Goal: Check status: Check status

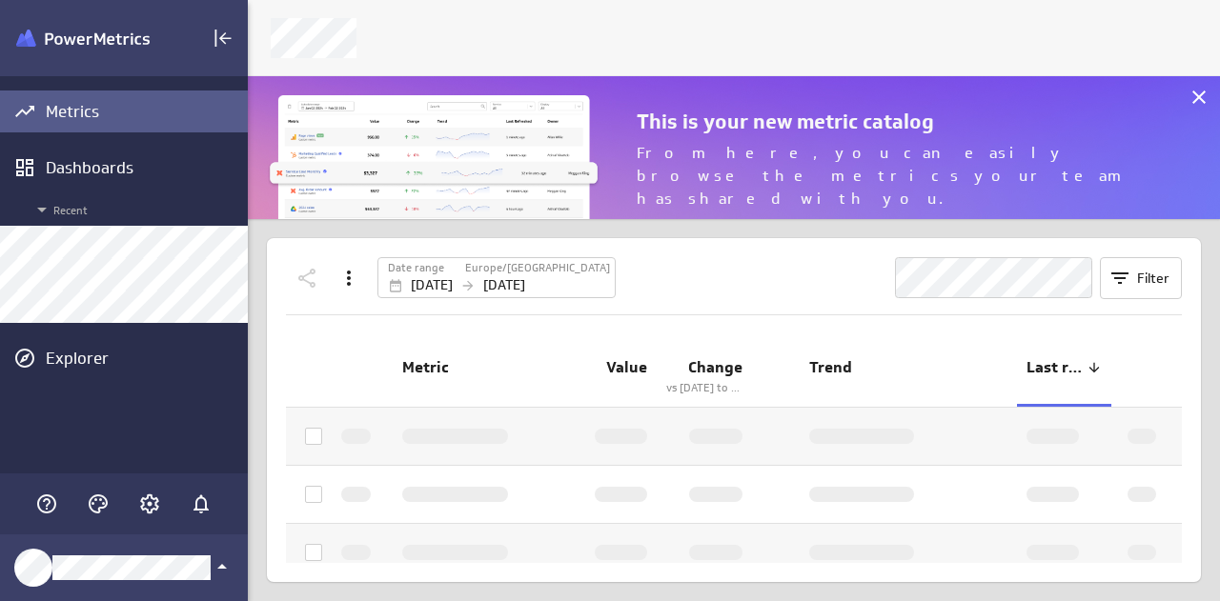
scroll to position [172, 1001]
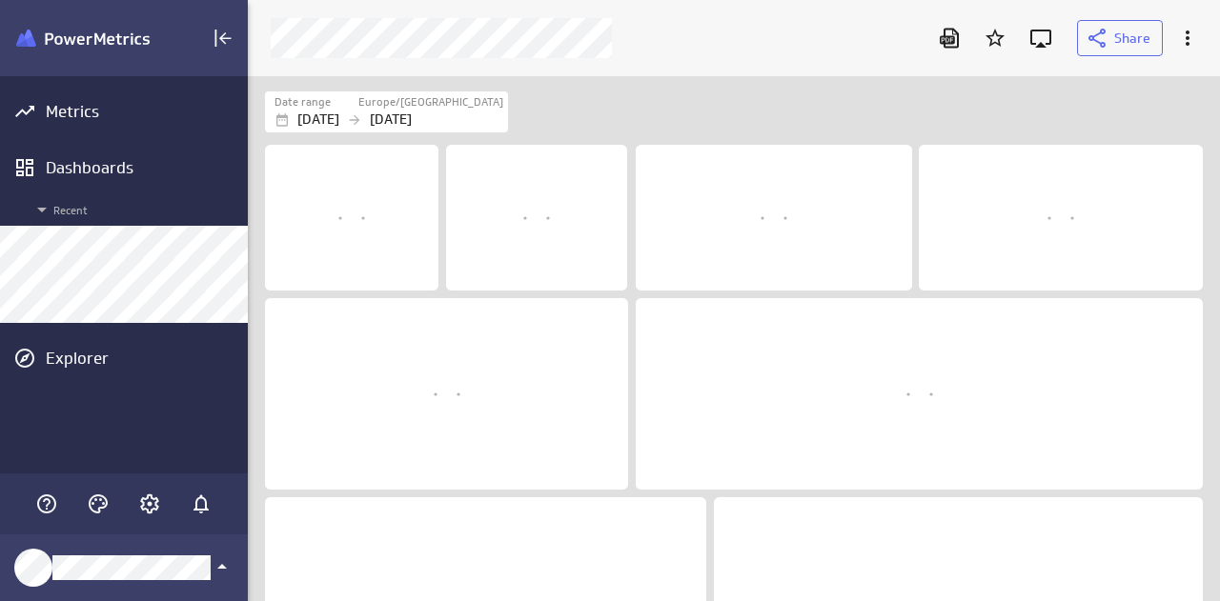
scroll to position [555, 1001]
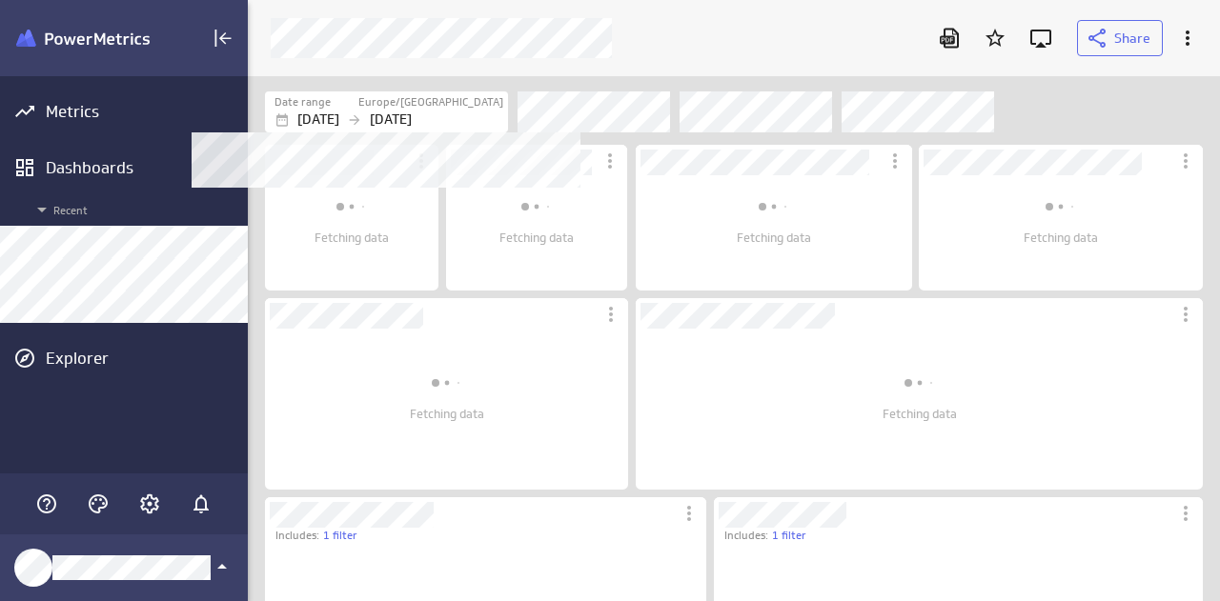
click at [329, 117] on p "[DATE]" at bounding box center [318, 120] width 42 height 20
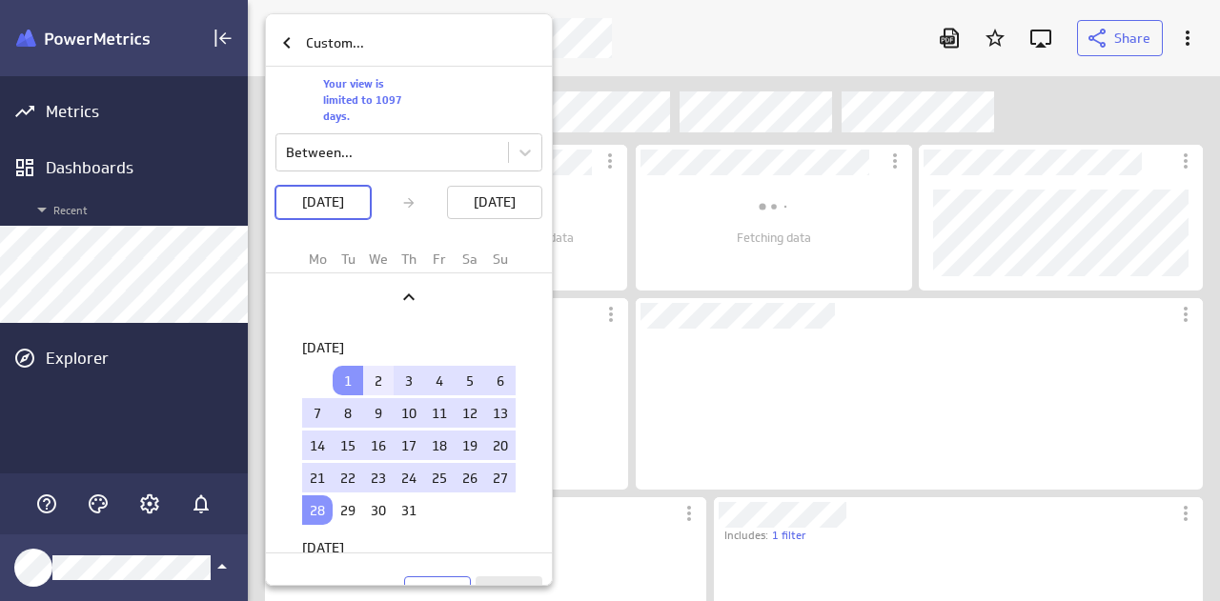
scroll to position [162, 568]
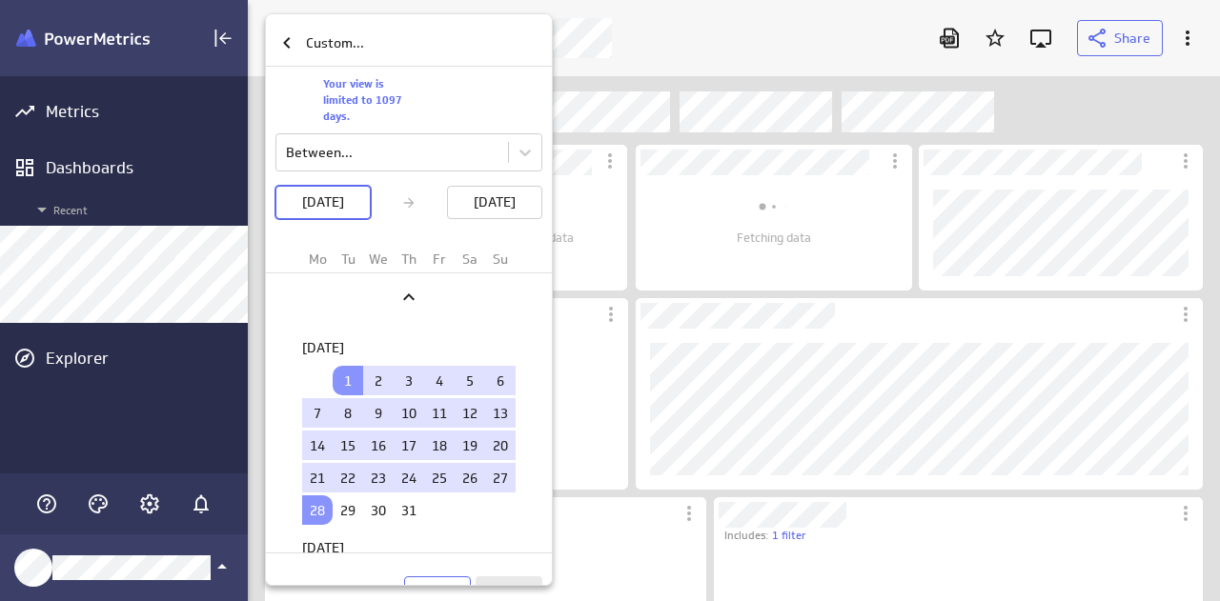
click at [334, 382] on td "1" at bounding box center [348, 381] width 30 height 30
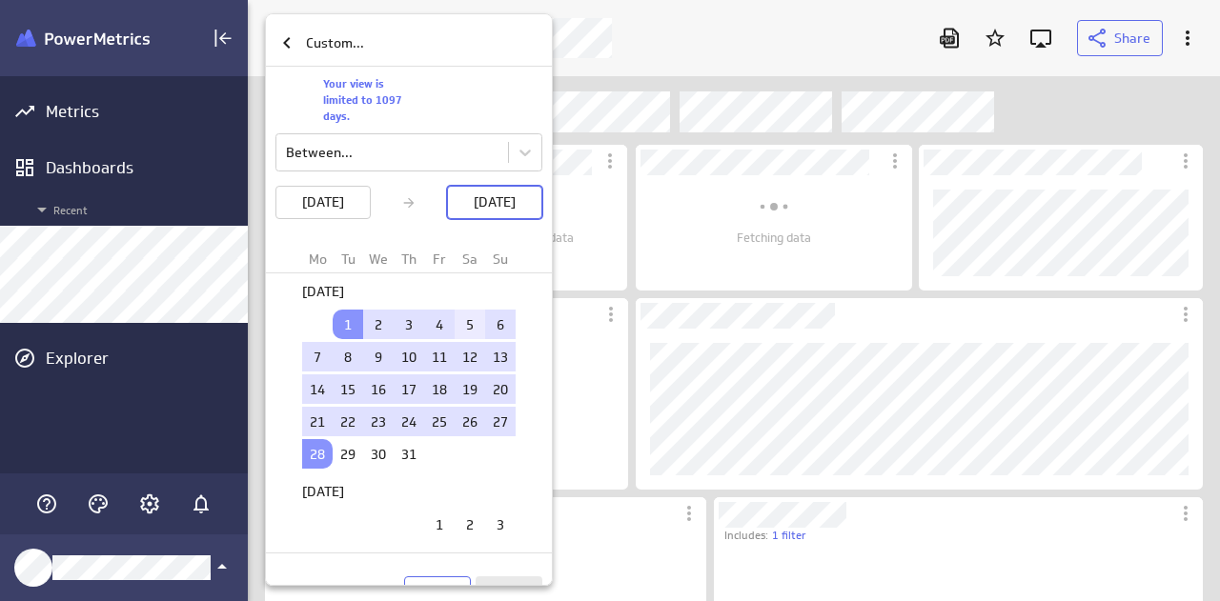
scroll to position [191, 0]
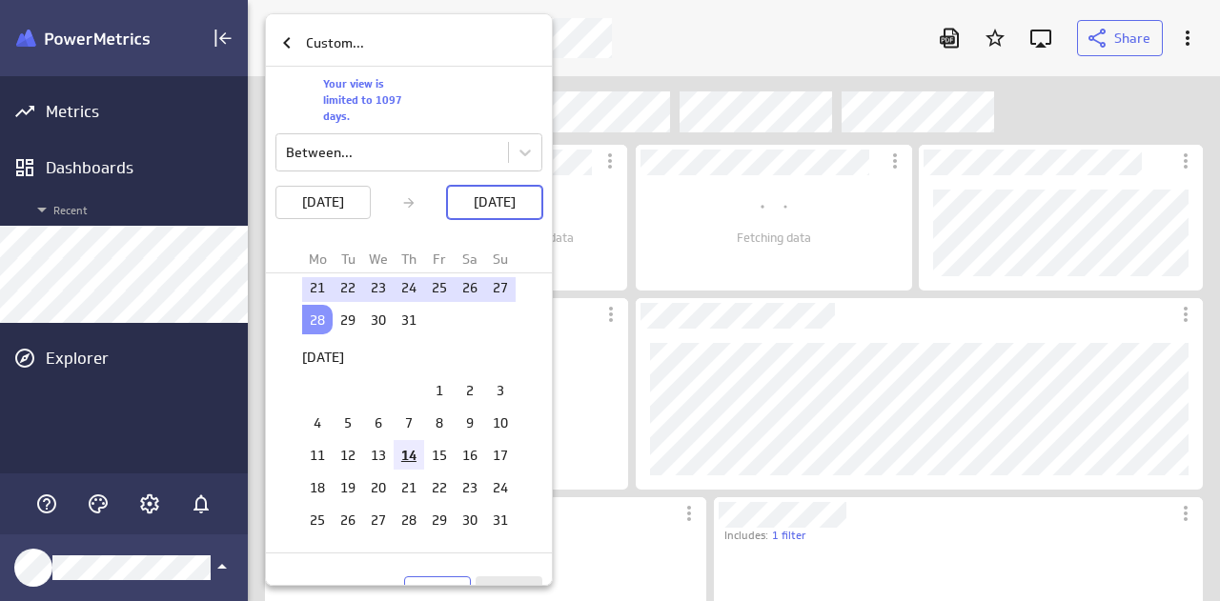
click at [410, 453] on td "14" at bounding box center [409, 455] width 30 height 30
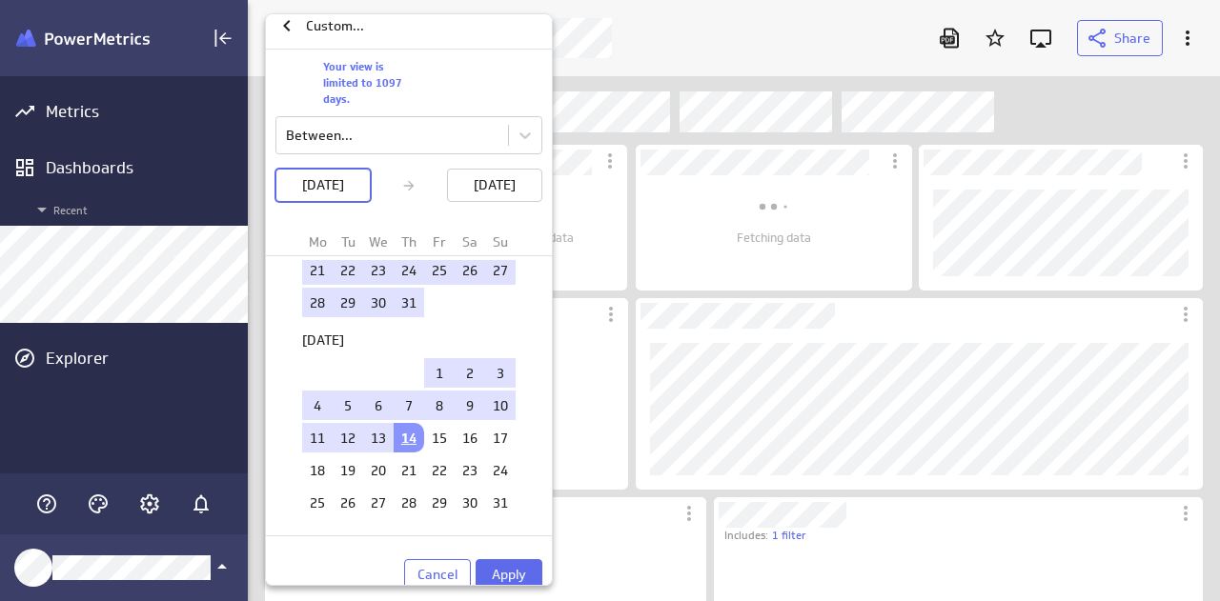
scroll to position [26, 0]
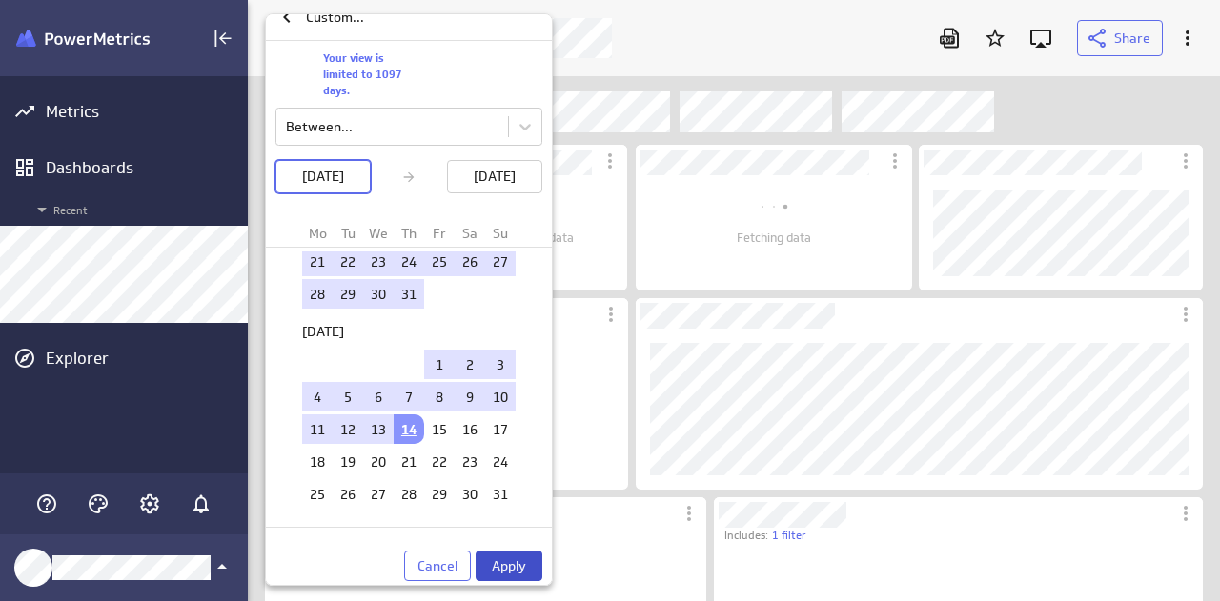
click at [507, 561] on span "Apply" at bounding box center [509, 565] width 34 height 17
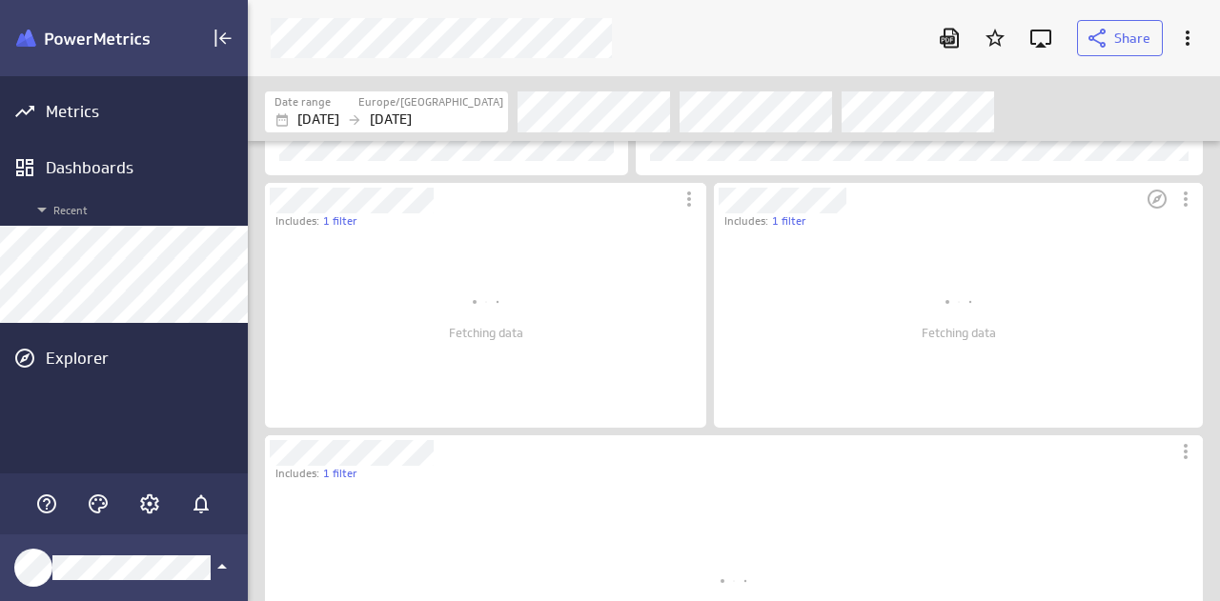
scroll to position [476, 0]
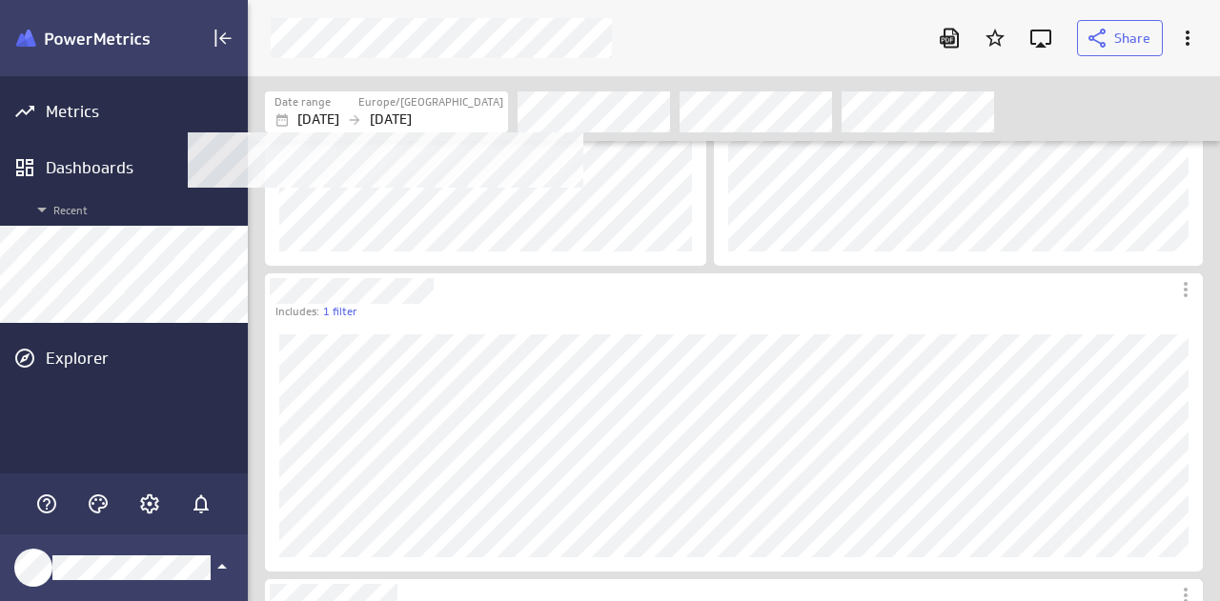
click at [336, 112] on p "[DATE]" at bounding box center [318, 120] width 42 height 20
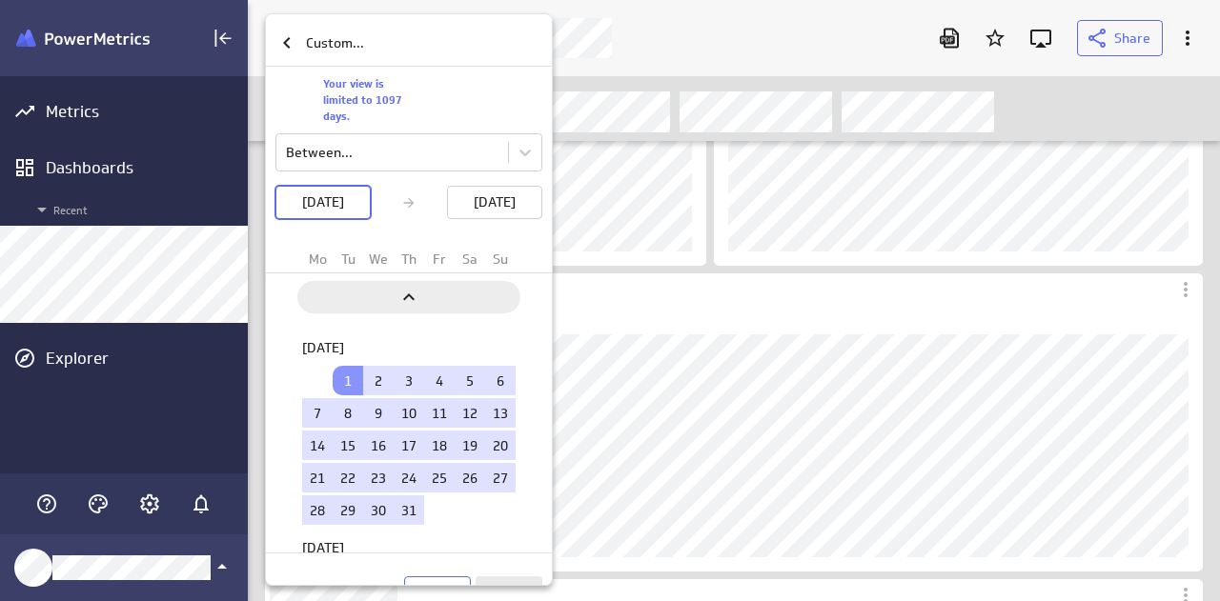
click at [415, 302] on icon "Previous" at bounding box center [408, 297] width 23 height 23
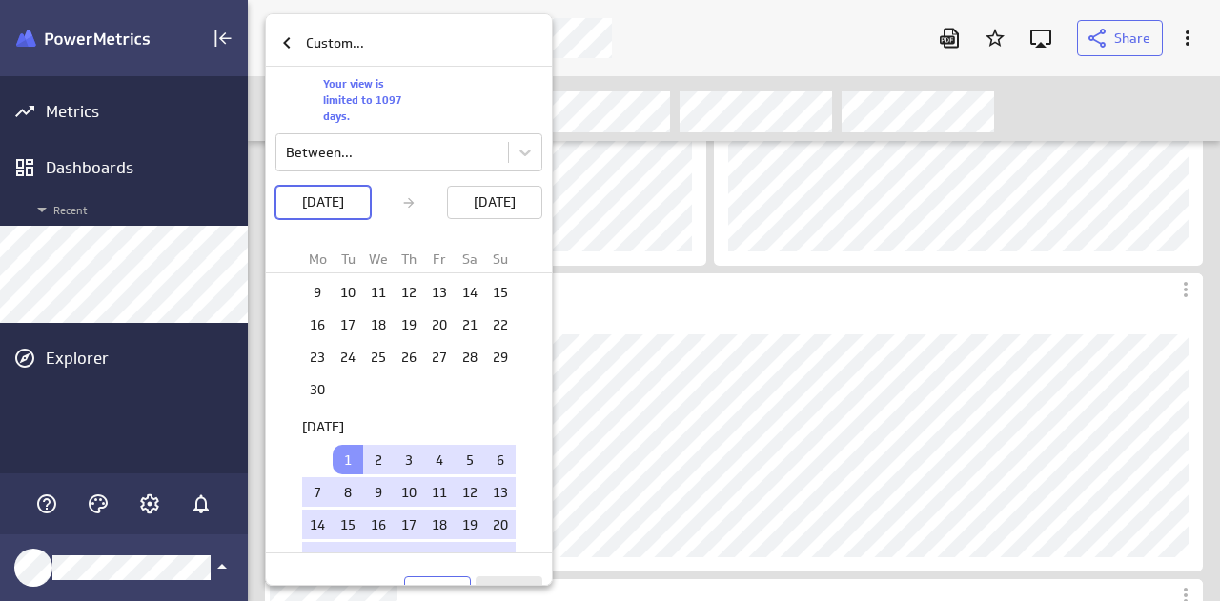
scroll to position [2411, 0]
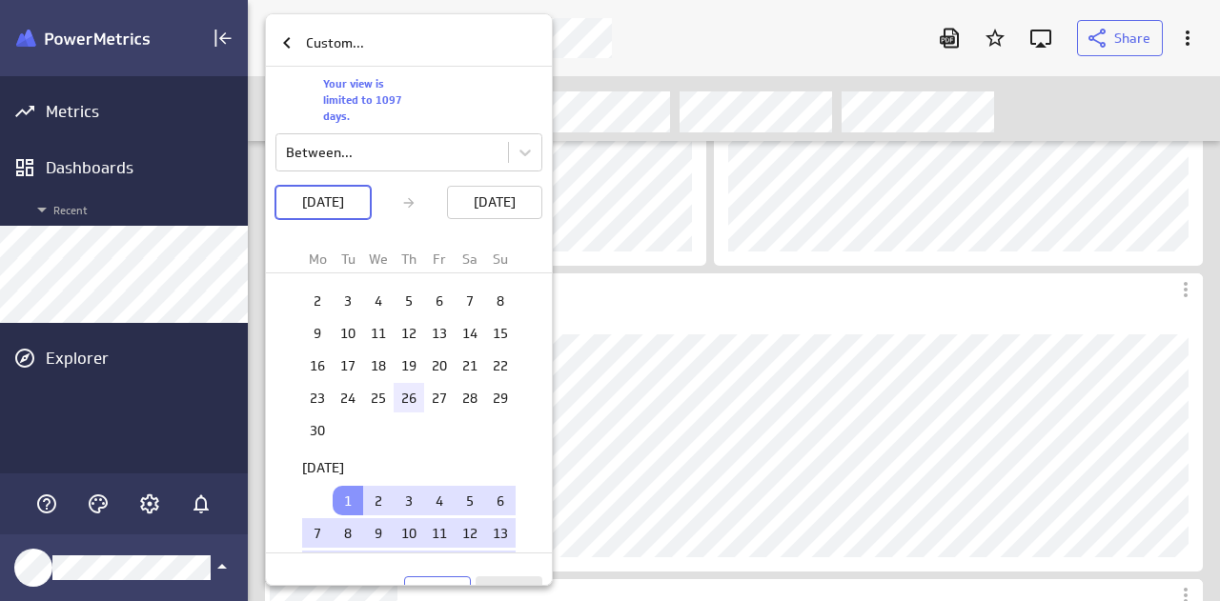
click at [400, 383] on td "26" at bounding box center [409, 398] width 30 height 30
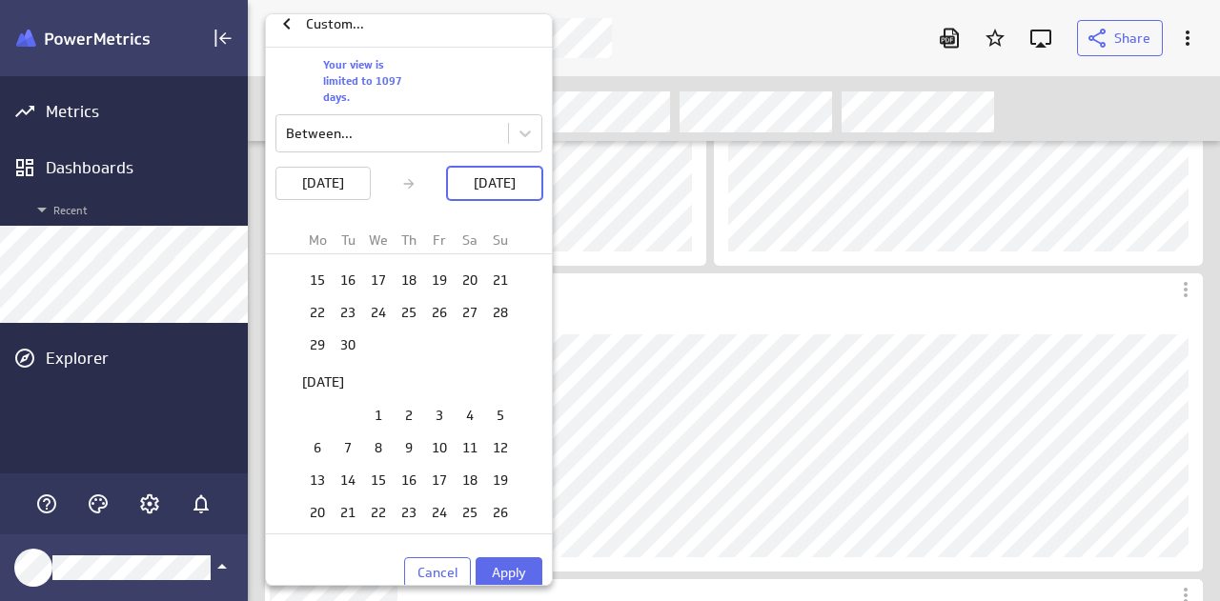
scroll to position [0, 0]
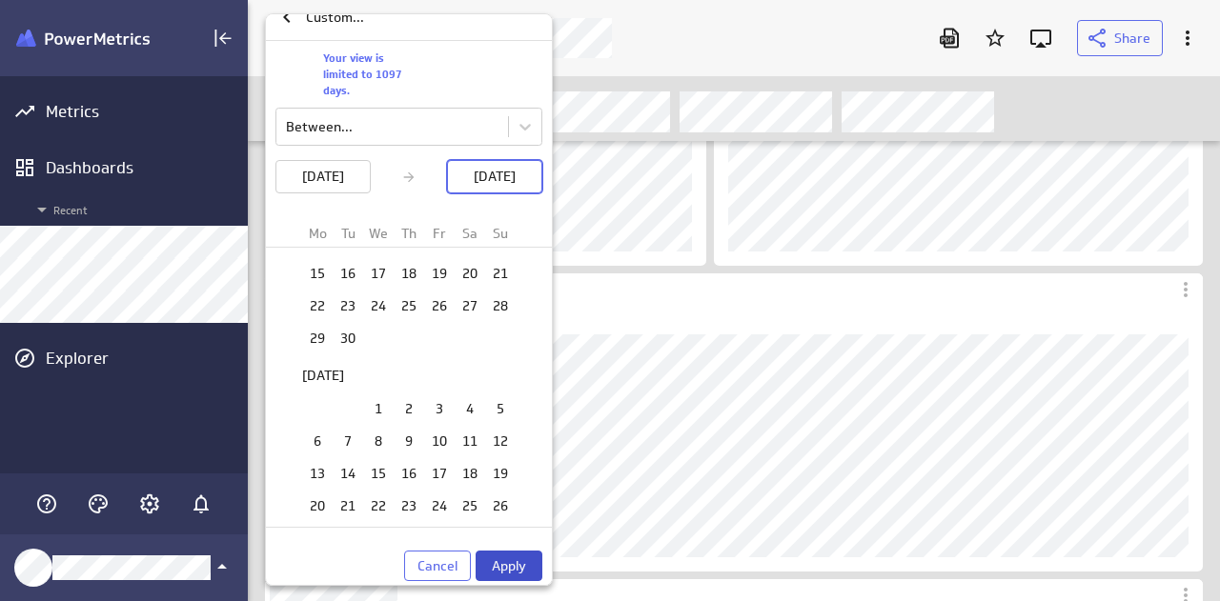
click at [522, 560] on span "Apply" at bounding box center [509, 565] width 34 height 17
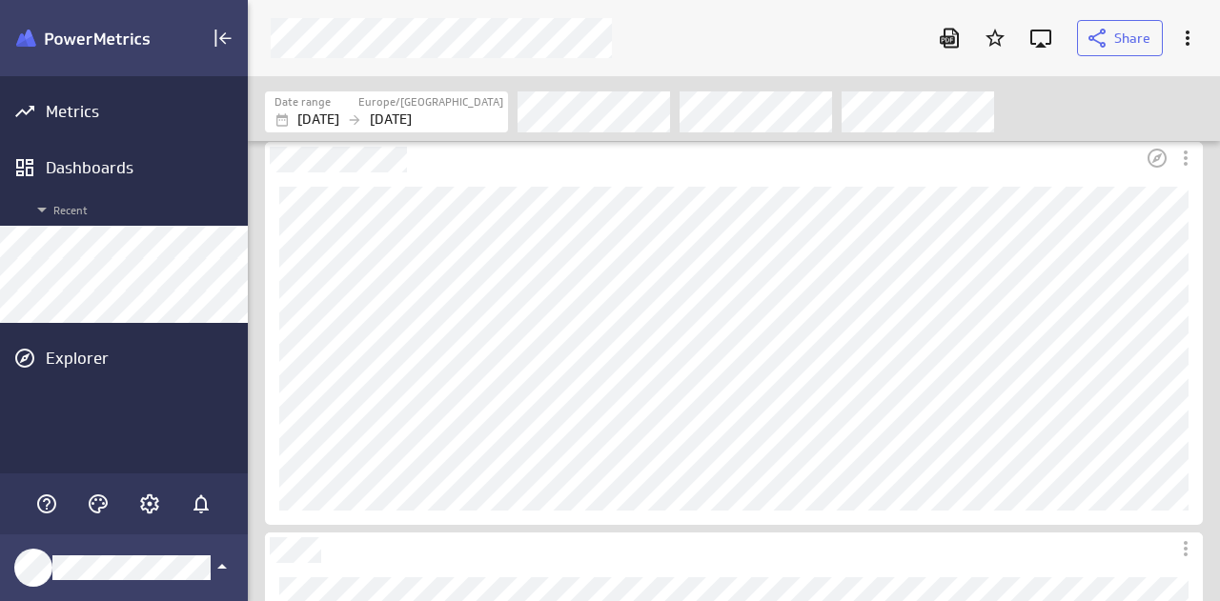
scroll to position [1239, 0]
